Goal: Task Accomplishment & Management: Manage account settings

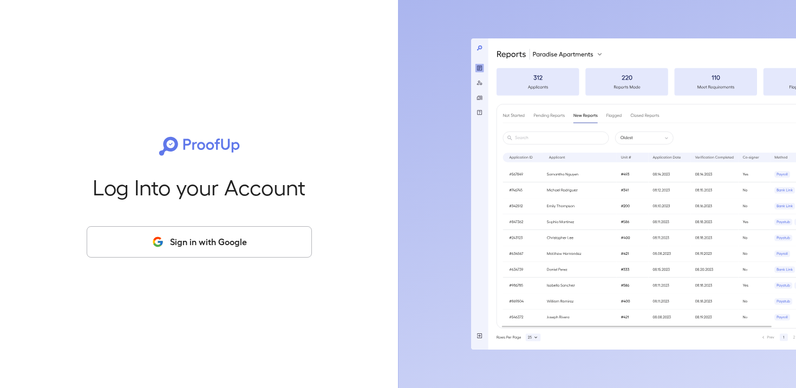
click at [262, 236] on button "Sign in with Google" at bounding box center [199, 241] width 225 height 31
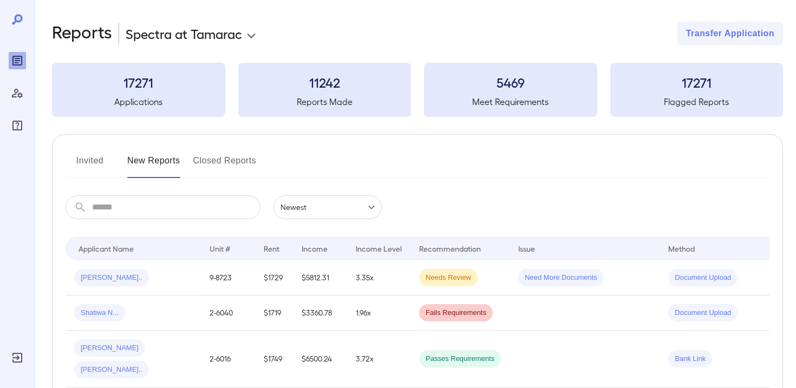
click at [200, 37] on body "**********" at bounding box center [398, 194] width 796 height 388
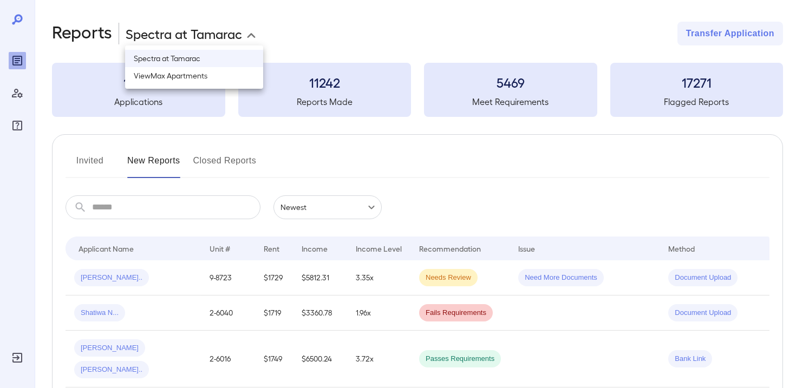
click at [199, 77] on li "ViewMax Apartments" at bounding box center [194, 75] width 138 height 17
type input "**********"
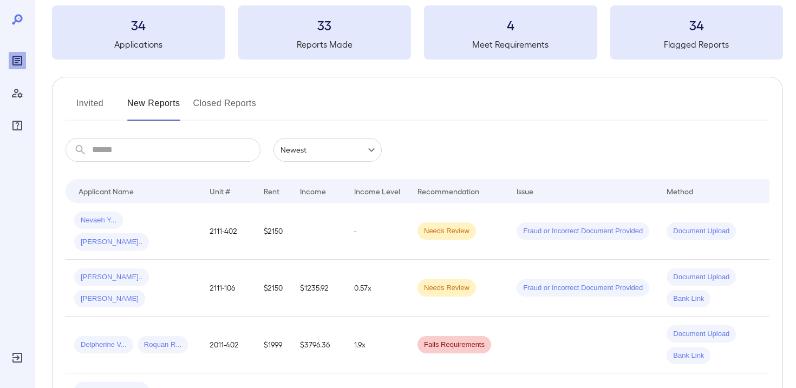
scroll to position [62, 0]
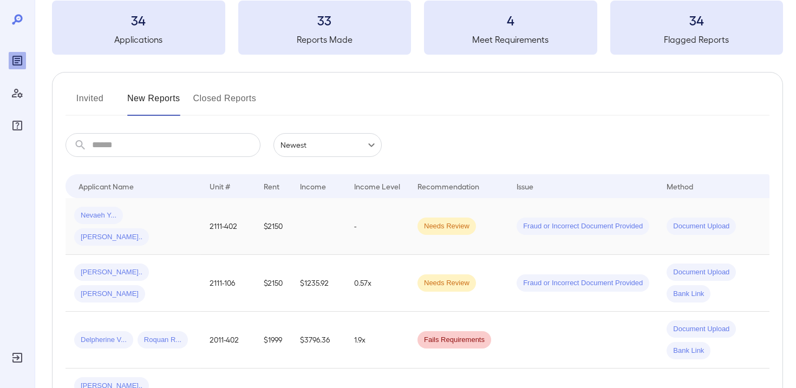
click at [351, 220] on td "-" at bounding box center [376, 226] width 63 height 57
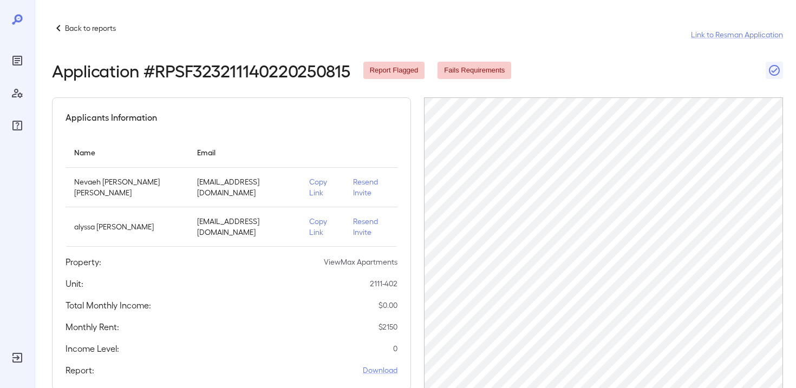
click at [315, 187] on p "Copy Link" at bounding box center [322, 188] width 27 height 22
click at [314, 218] on p "Copy Link" at bounding box center [322, 227] width 27 height 22
click at [243, 303] on div "Total Monthly Income: $ 0.00" at bounding box center [232, 305] width 332 height 13
click at [68, 31] on p "Back to reports" at bounding box center [90, 28] width 51 height 11
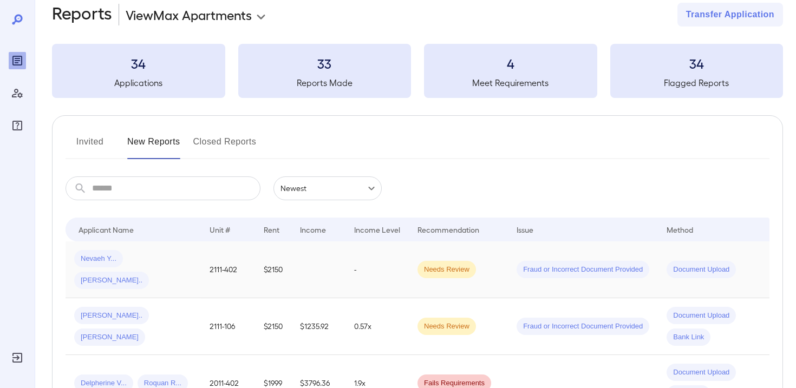
scroll to position [41, 0]
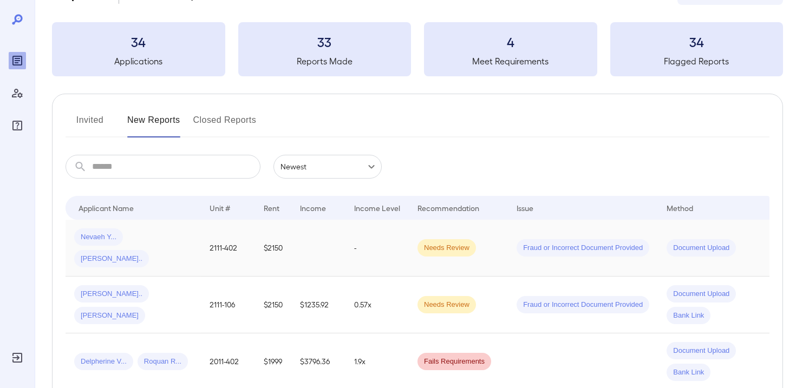
click at [376, 246] on td "-" at bounding box center [376, 248] width 63 height 57
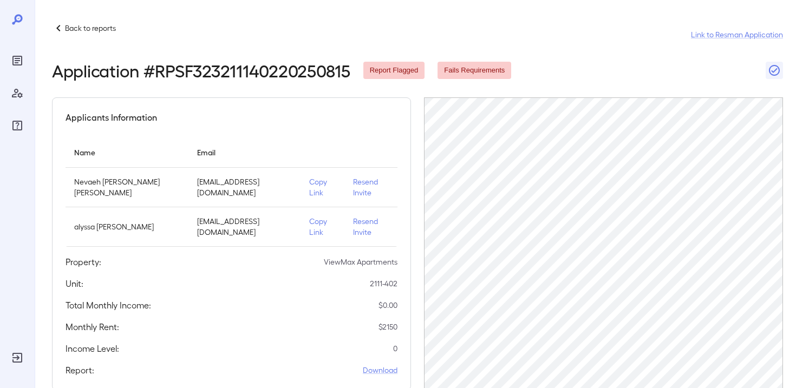
click at [362, 186] on p "Resend Invite" at bounding box center [371, 188] width 36 height 22
click at [364, 226] on p "Resend Invite" at bounding box center [371, 227] width 36 height 22
click at [70, 37] on div "Back to reports Link to Resman Application" at bounding box center [417, 35] width 731 height 26
click at [76, 29] on p "Back to reports" at bounding box center [90, 28] width 51 height 11
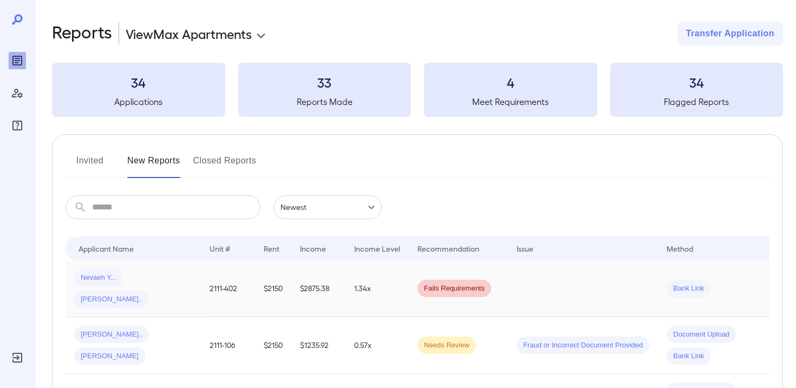
click at [397, 283] on td "1.34x" at bounding box center [376, 288] width 63 height 57
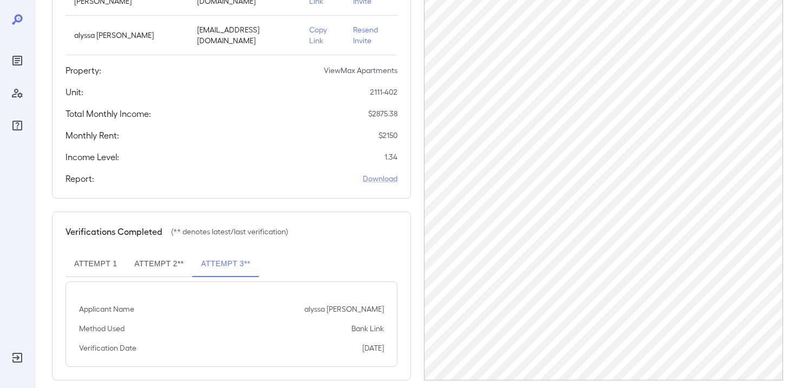
scroll to position [206, 0]
